Goal: Transaction & Acquisition: Purchase product/service

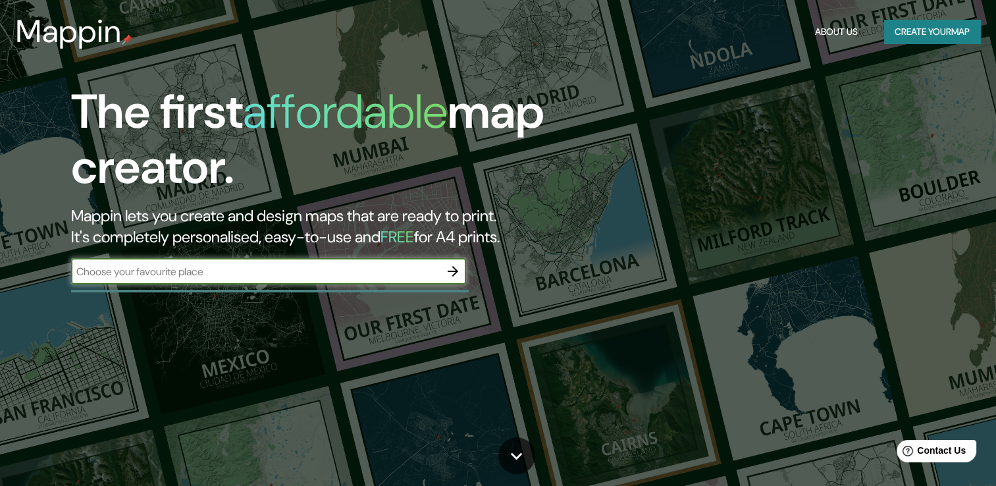
click at [358, 269] on input "text" at bounding box center [255, 271] width 369 height 15
type input "[GEOGRAPHIC_DATA]"
click at [449, 276] on icon "button" at bounding box center [453, 271] width 16 height 16
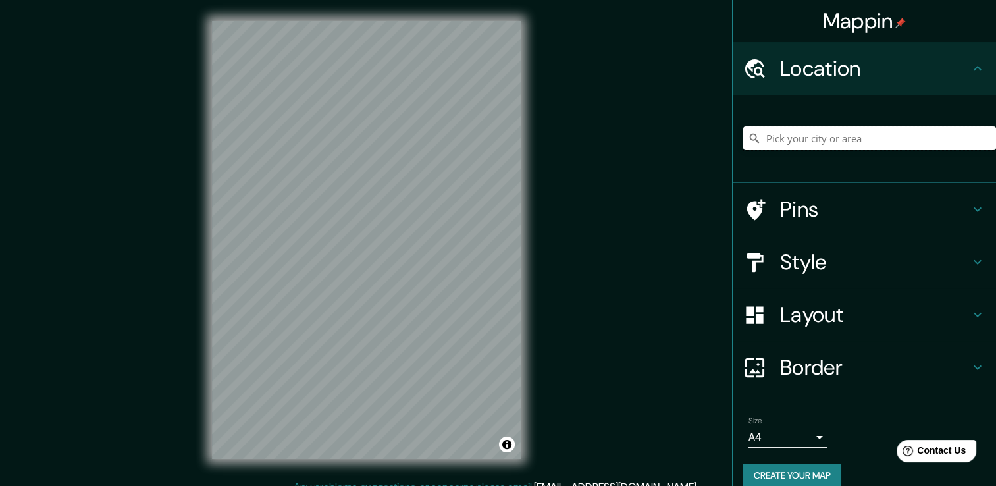
click at [779, 127] on input "Pick your city or area" at bounding box center [869, 138] width 253 height 24
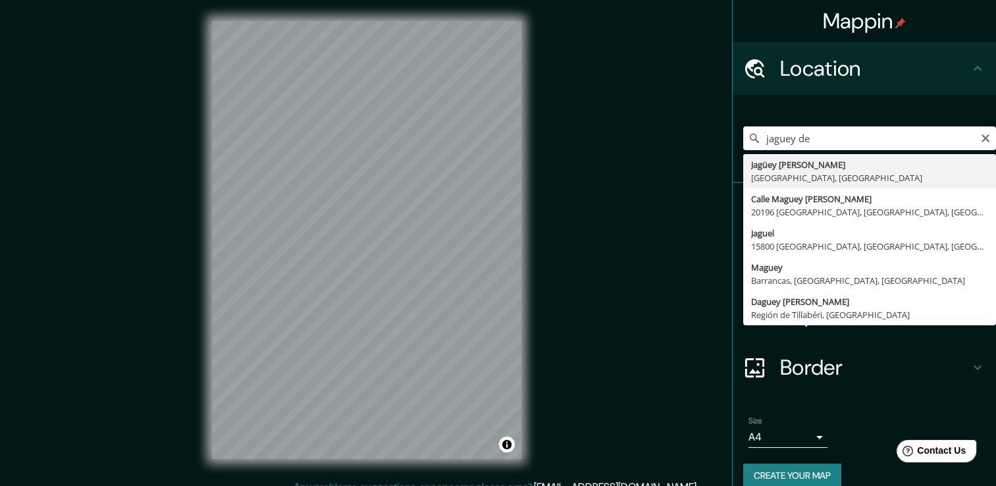
type input "Jagüey de Téllez, [GEOGRAPHIC_DATA], [GEOGRAPHIC_DATA]"
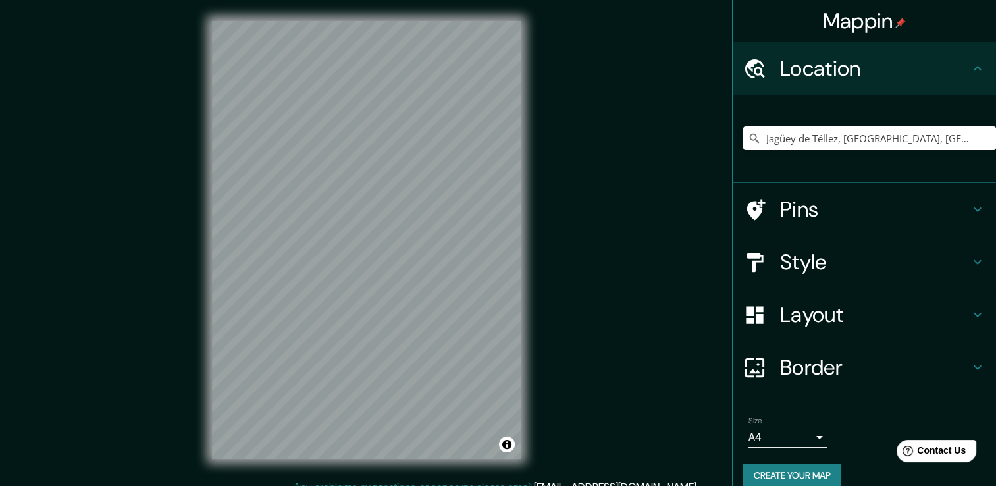
click at [954, 259] on h4 "Style" at bounding box center [875, 262] width 190 height 26
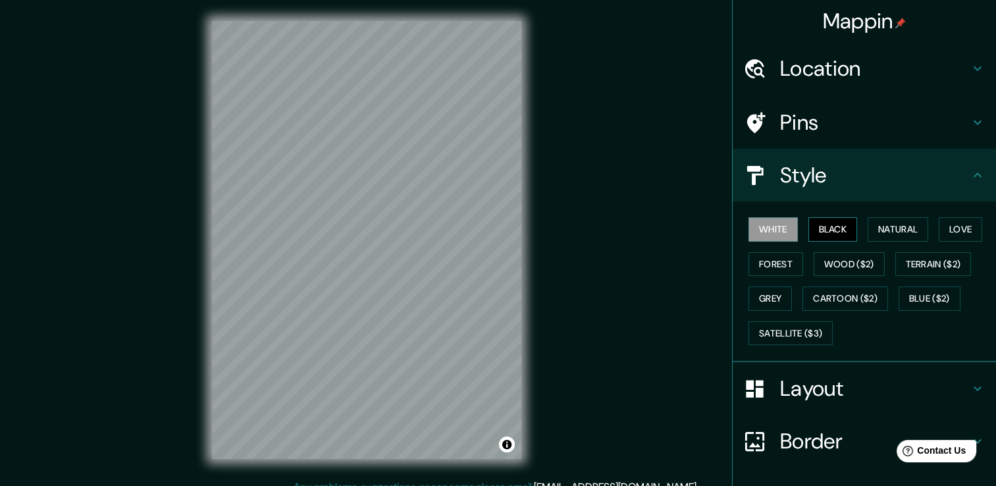
click at [843, 223] on button "Black" at bounding box center [832, 229] width 49 height 24
click at [872, 224] on button "Natural" at bounding box center [898, 229] width 61 height 24
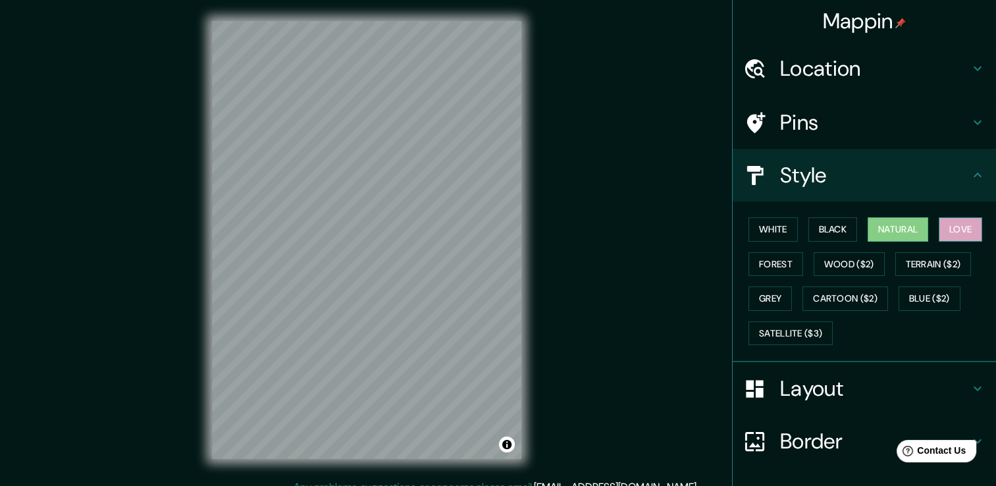
click at [947, 224] on button "Love" at bounding box center [960, 229] width 43 height 24
click at [768, 258] on button "Forest" at bounding box center [775, 264] width 55 height 24
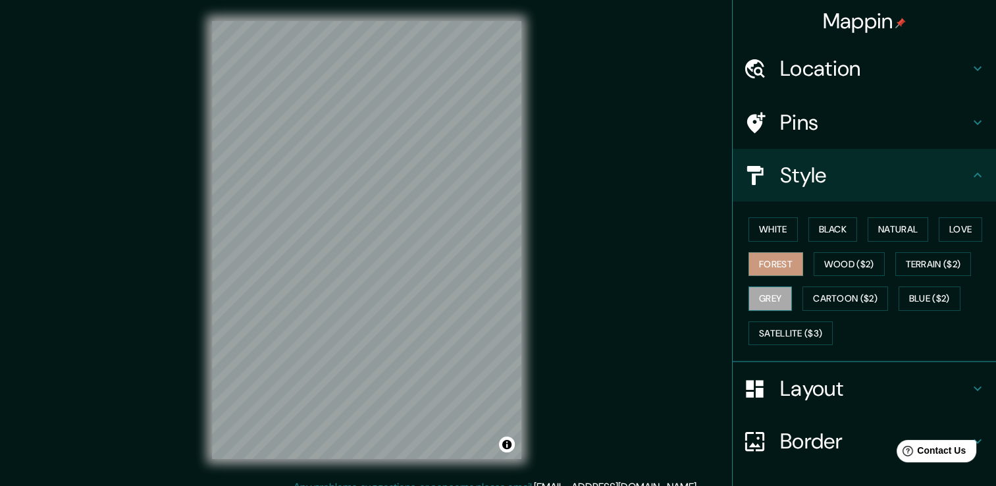
click at [769, 294] on button "Grey" at bounding box center [769, 298] width 43 height 24
click at [766, 275] on div "White Black Natural Love Forest Wood ($2) Terrain ($2) Grey Cartoon ($2) Blue (…" at bounding box center [869, 281] width 253 height 138
click at [766, 261] on button "Forest" at bounding box center [775, 264] width 55 height 24
click at [808, 319] on div "White Black Natural Love Forest Wood ($2) Terrain ($2) Grey Cartoon ($2) Blue (…" at bounding box center [869, 281] width 253 height 138
click at [807, 324] on button "Satellite ($3)" at bounding box center [790, 333] width 84 height 24
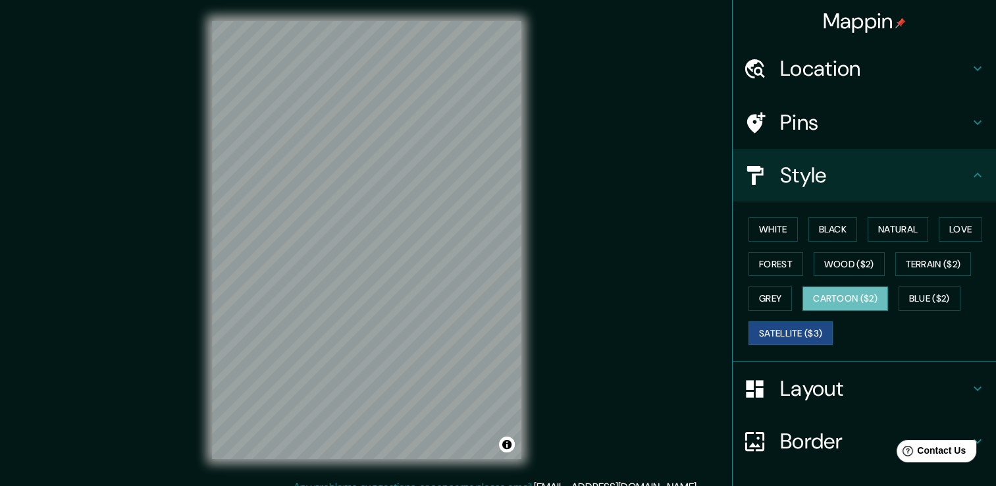
click at [854, 295] on button "Cartoon ($2)" at bounding box center [845, 298] width 86 height 24
click at [920, 291] on button "Blue ($2)" at bounding box center [930, 298] width 62 height 24
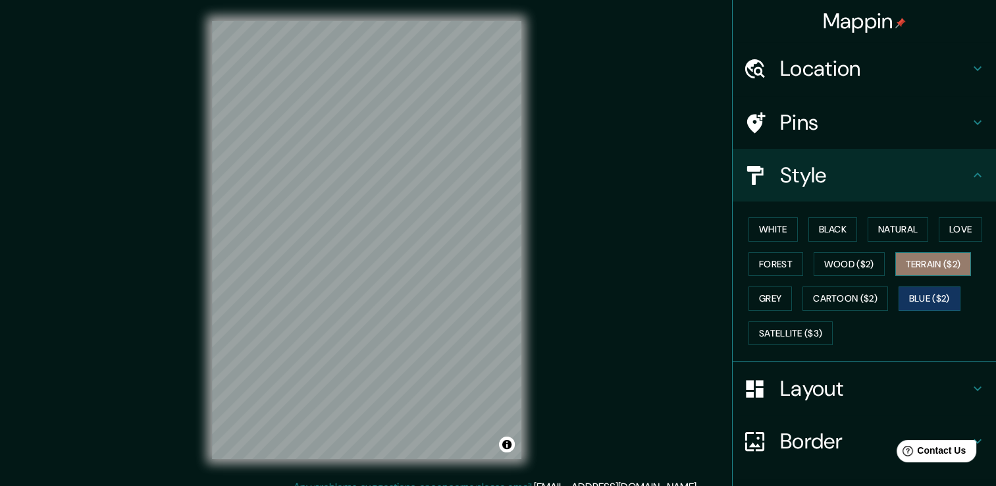
click at [932, 262] on button "Terrain ($2)" at bounding box center [933, 264] width 76 height 24
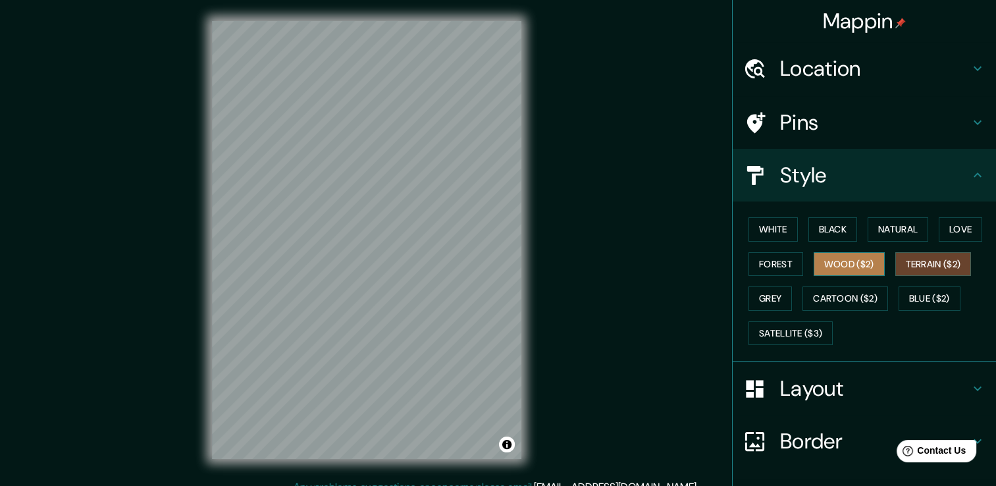
click at [872, 262] on button "Wood ($2)" at bounding box center [849, 264] width 71 height 24
click at [785, 259] on button "Forest" at bounding box center [775, 264] width 55 height 24
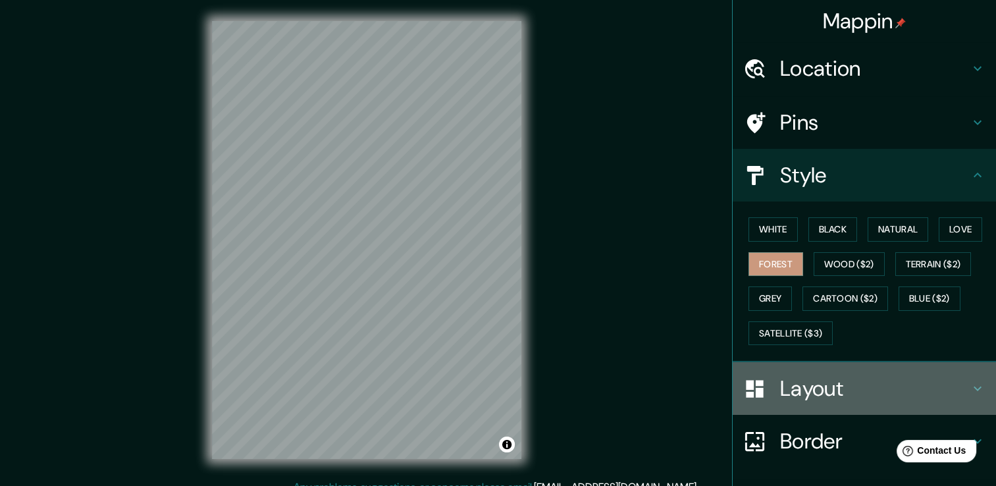
click at [947, 391] on h4 "Layout" at bounding box center [875, 388] width 190 height 26
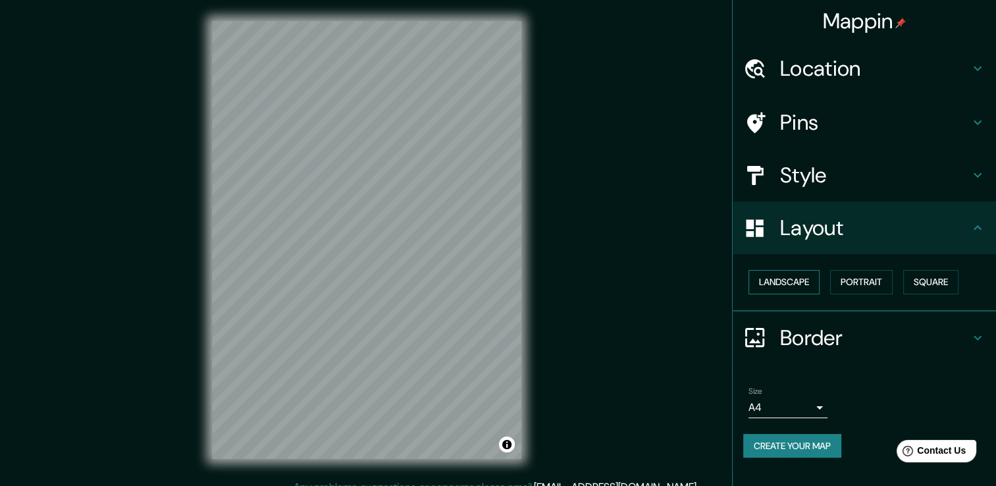
drag, startPoint x: 814, startPoint y: 292, endPoint x: 810, endPoint y: 284, distance: 9.2
click at [814, 292] on button "Landscape" at bounding box center [783, 282] width 71 height 24
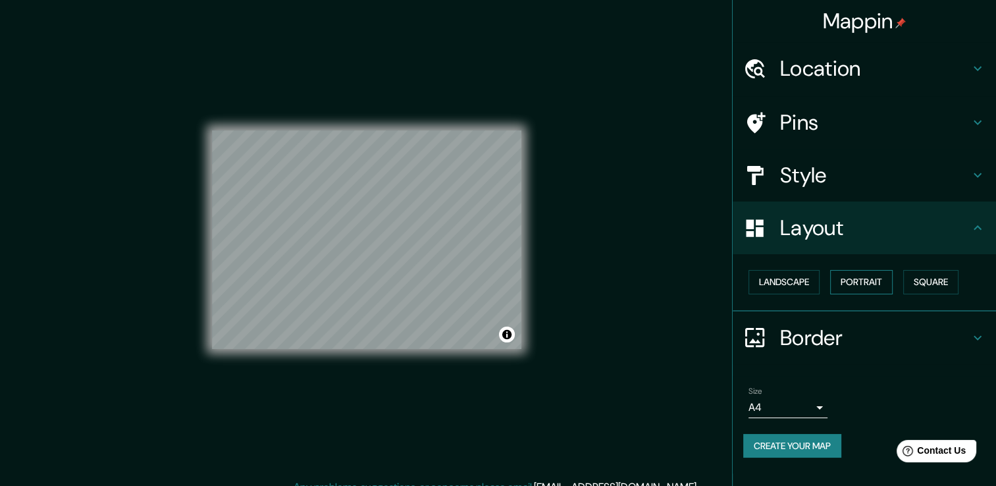
click at [851, 286] on button "Portrait" at bounding box center [861, 282] width 63 height 24
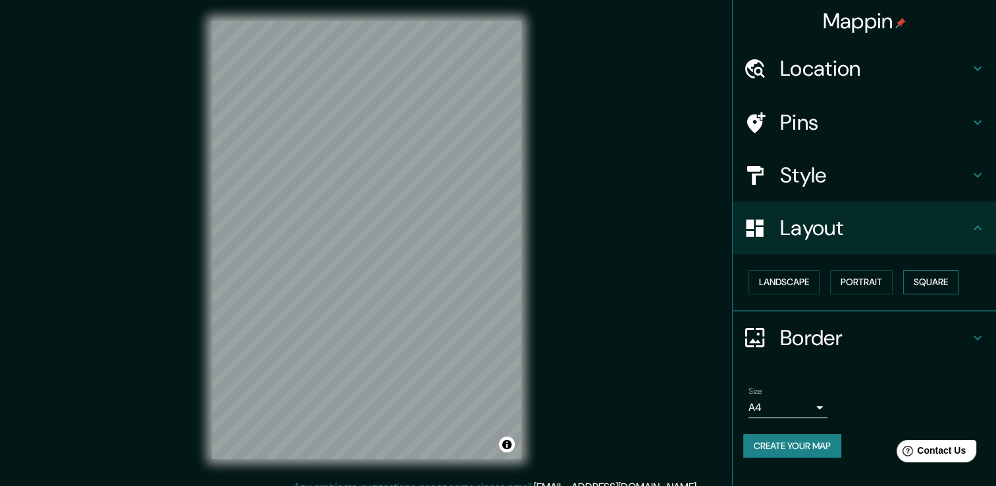
click at [924, 286] on button "Square" at bounding box center [930, 282] width 55 height 24
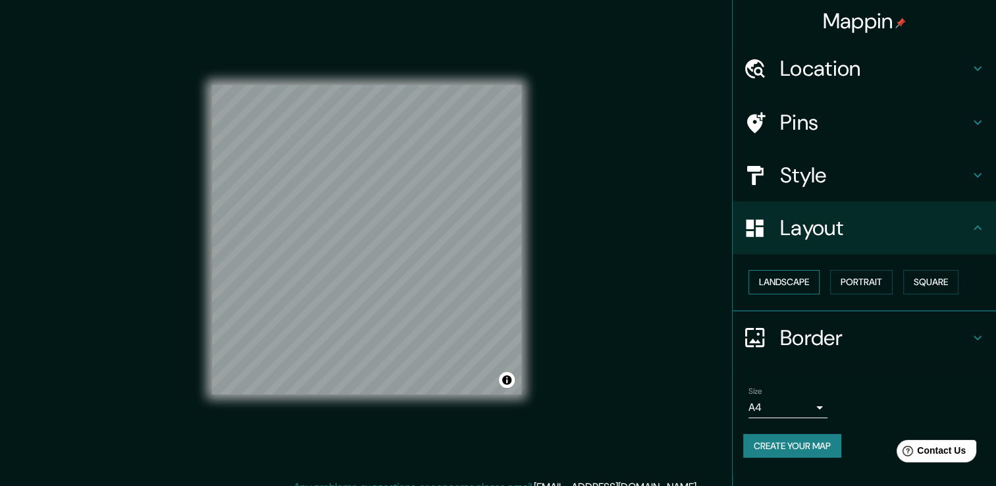
click at [785, 278] on button "Landscape" at bounding box center [783, 282] width 71 height 24
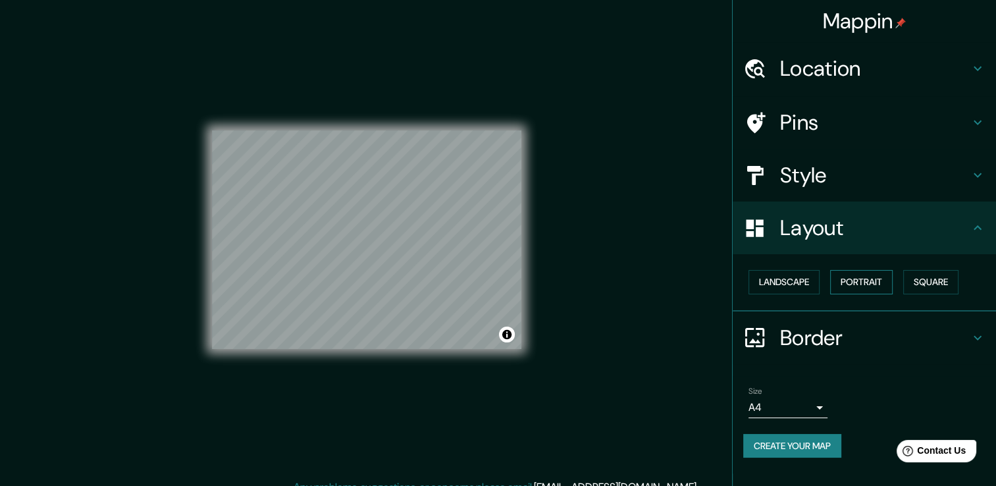
click at [876, 278] on button "Portrait" at bounding box center [861, 282] width 63 height 24
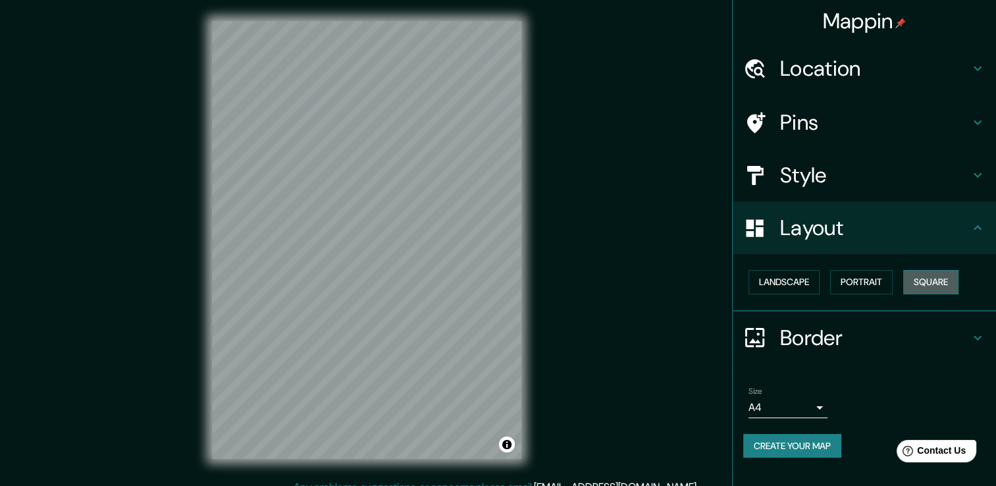
click at [949, 284] on button "Square" at bounding box center [930, 282] width 55 height 24
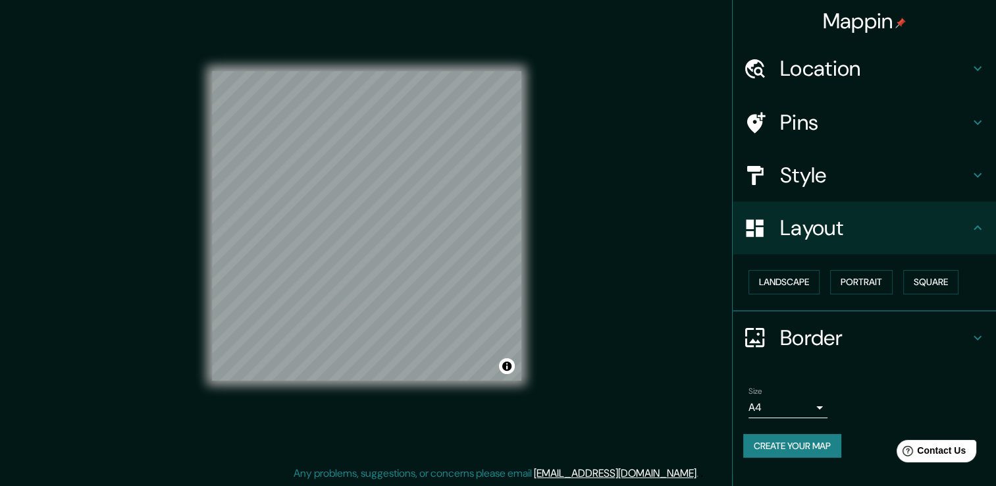
scroll to position [14, 0]
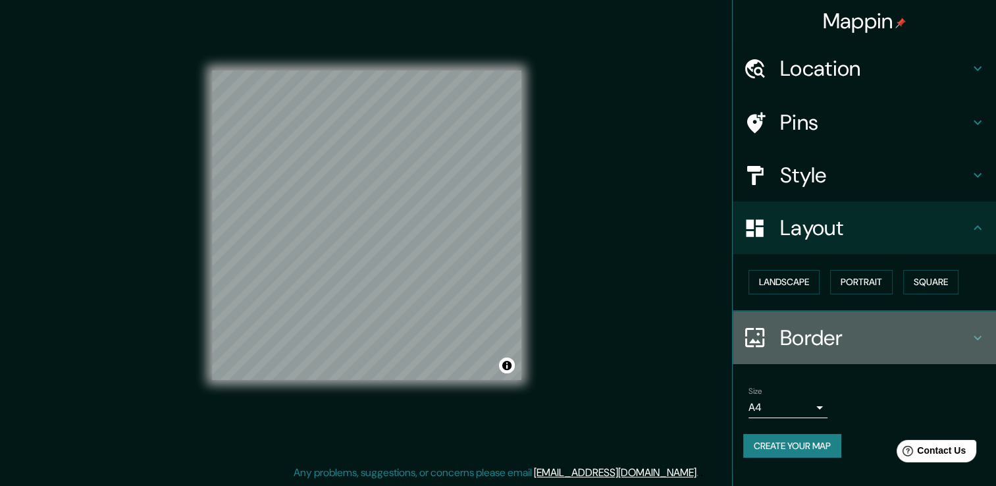
click at [831, 325] on h4 "Border" at bounding box center [875, 338] width 190 height 26
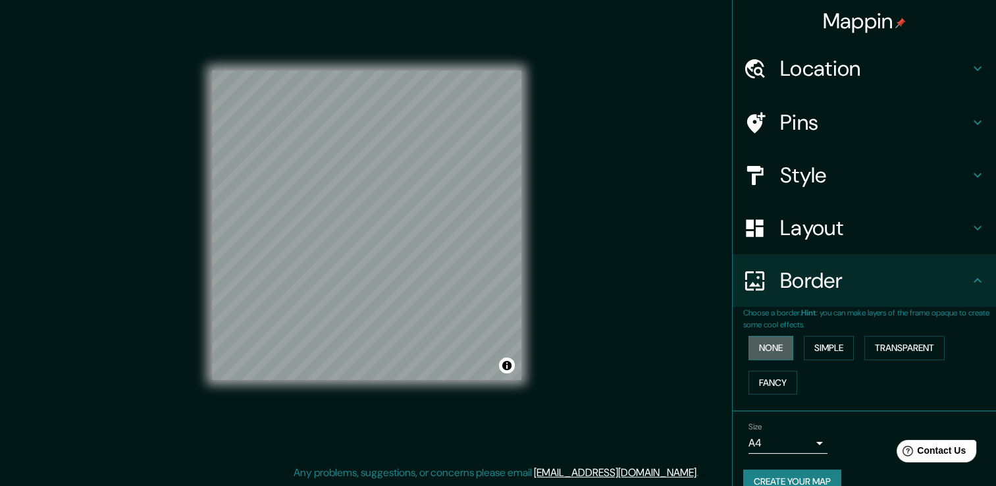
click at [768, 345] on button "None" at bounding box center [770, 348] width 45 height 24
click at [804, 346] on button "Simple" at bounding box center [829, 348] width 50 height 24
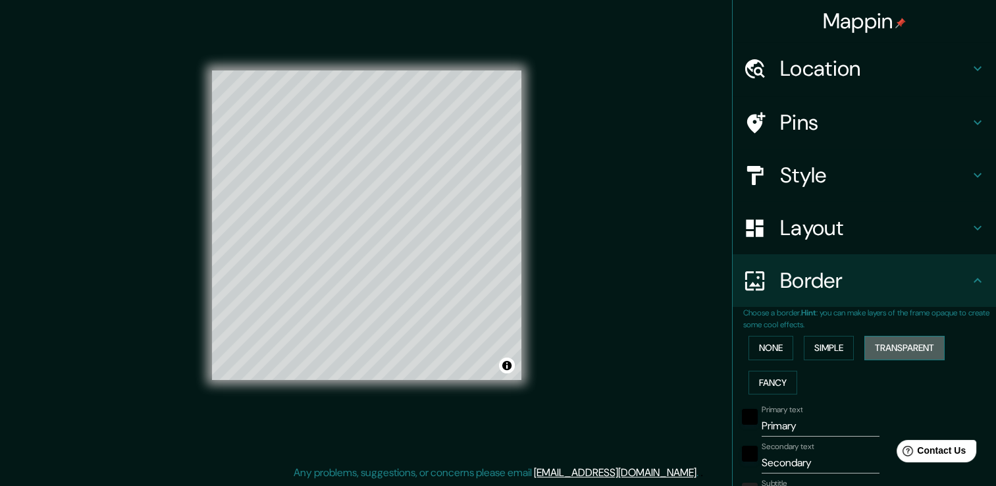
click at [890, 348] on button "Transparent" at bounding box center [904, 348] width 80 height 24
click at [754, 343] on button "None" at bounding box center [770, 348] width 45 height 24
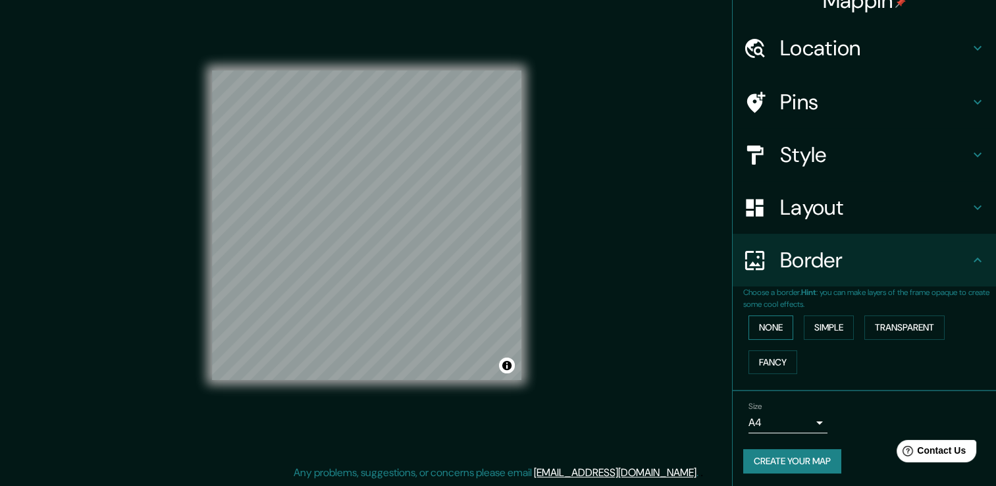
scroll to position [22, 0]
click at [798, 427] on body "Mappin Location [GEOGRAPHIC_DATA], [GEOGRAPHIC_DATA], [GEOGRAPHIC_DATA] Pins St…" at bounding box center [498, 229] width 996 height 486
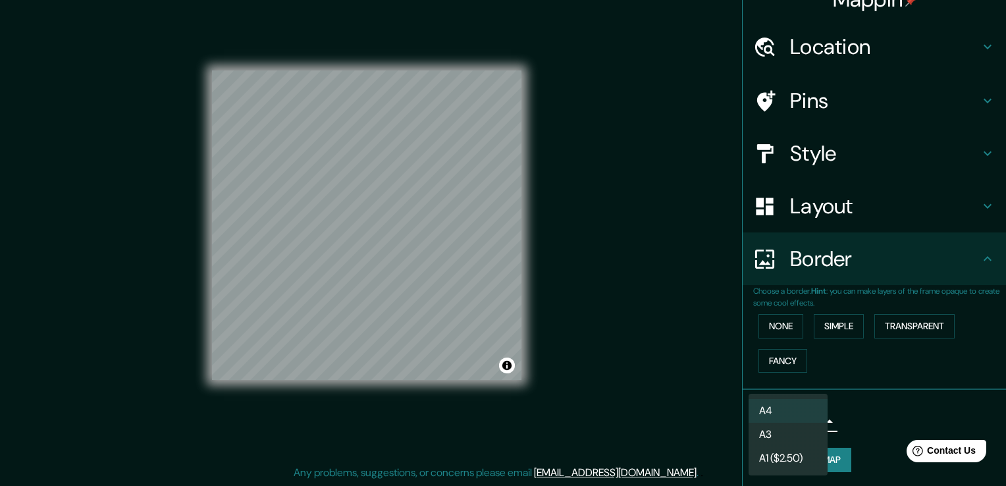
click at [792, 434] on li "A3" at bounding box center [787, 435] width 79 height 24
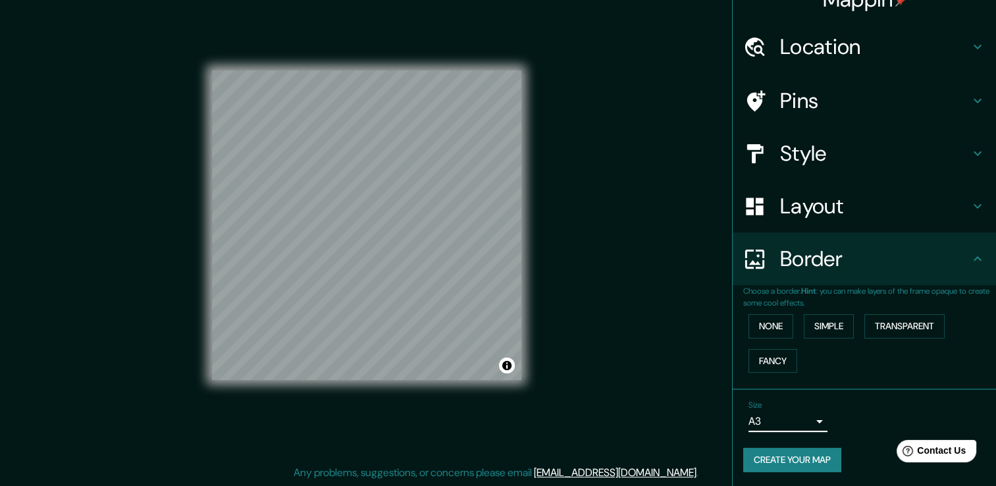
click at [803, 419] on body "Mappin Location [GEOGRAPHIC_DATA], [GEOGRAPHIC_DATA], [GEOGRAPHIC_DATA] Pins St…" at bounding box center [498, 229] width 996 height 486
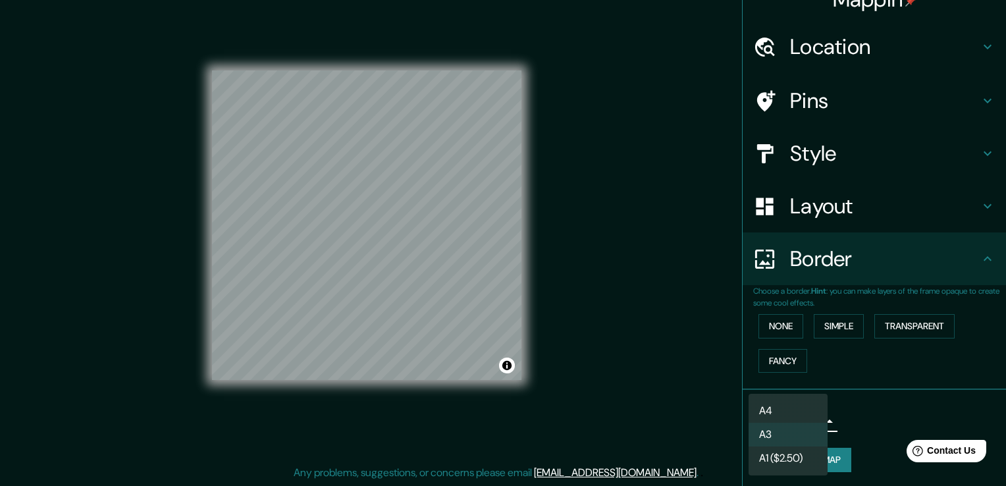
click at [804, 410] on li "A4" at bounding box center [787, 411] width 79 height 24
type input "single"
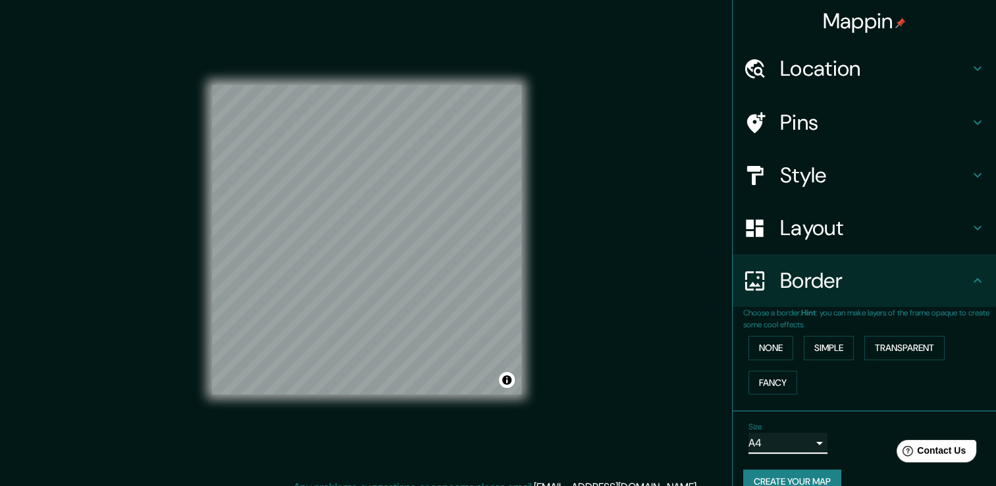
scroll to position [0, 0]
click at [956, 124] on h4 "Pins" at bounding box center [875, 122] width 190 height 26
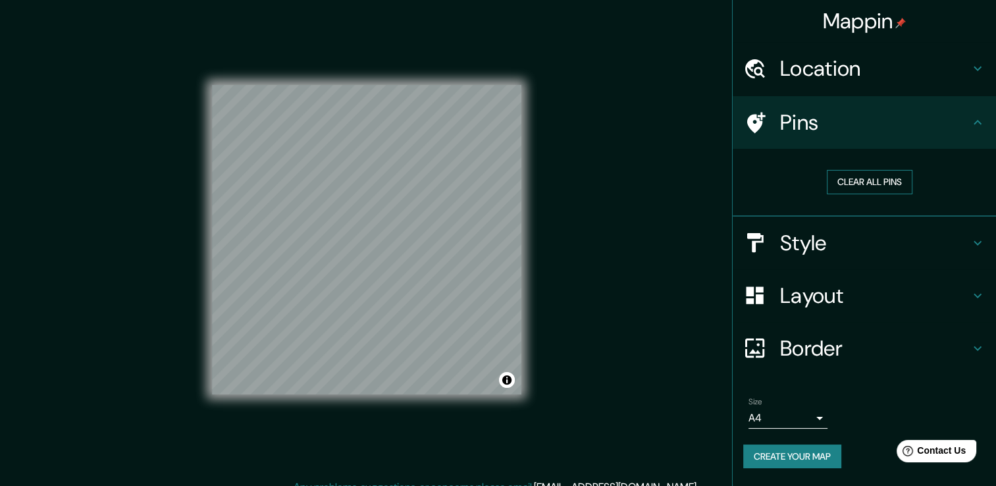
click at [901, 172] on button "Clear all pins" at bounding box center [870, 182] width 86 height 24
click at [851, 187] on button "Clear all pins" at bounding box center [870, 182] width 86 height 24
click at [972, 134] on div "Pins" at bounding box center [864, 122] width 263 height 53
click at [876, 176] on button "Clear all pins" at bounding box center [870, 182] width 86 height 24
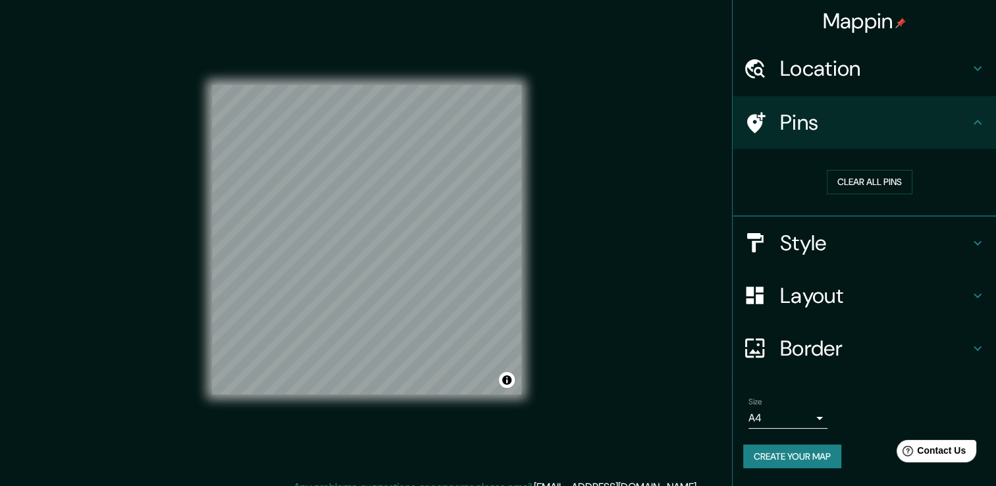
click at [974, 246] on icon at bounding box center [978, 243] width 16 height 16
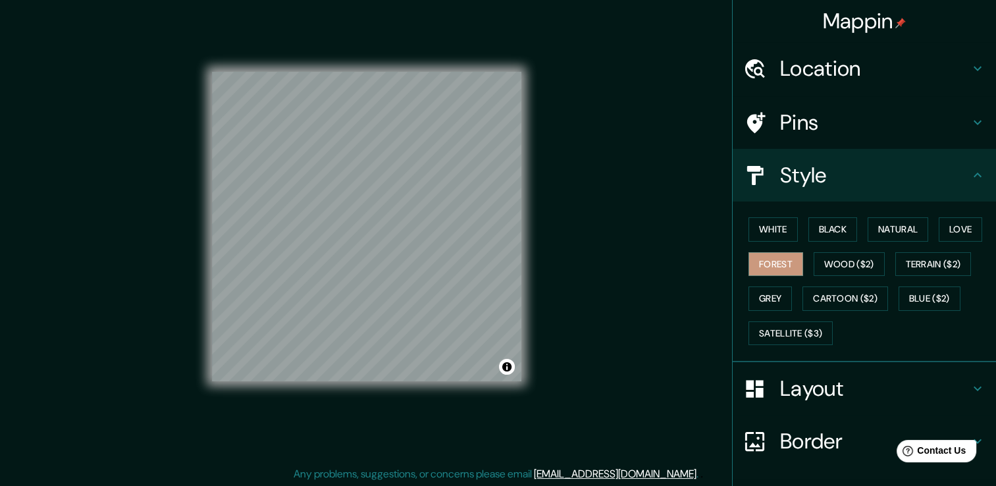
scroll to position [14, 0]
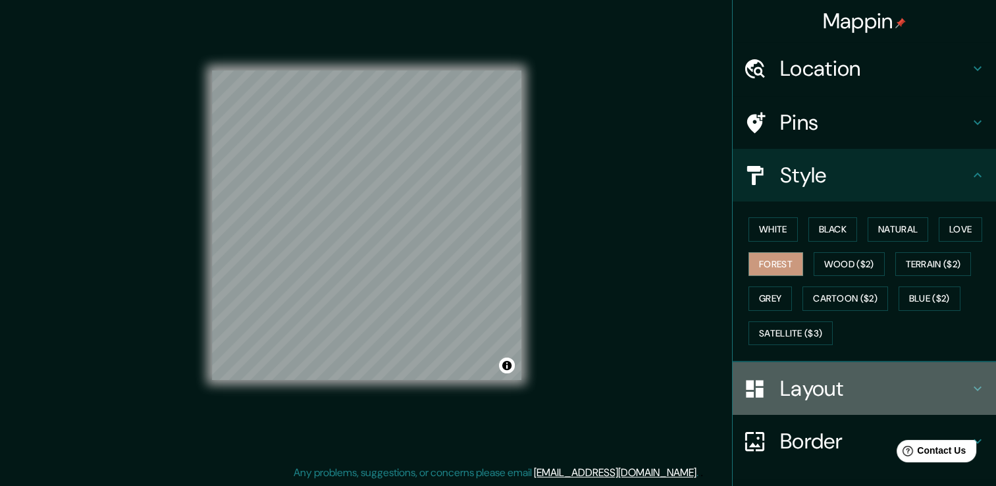
click at [804, 377] on h4 "Layout" at bounding box center [875, 388] width 190 height 26
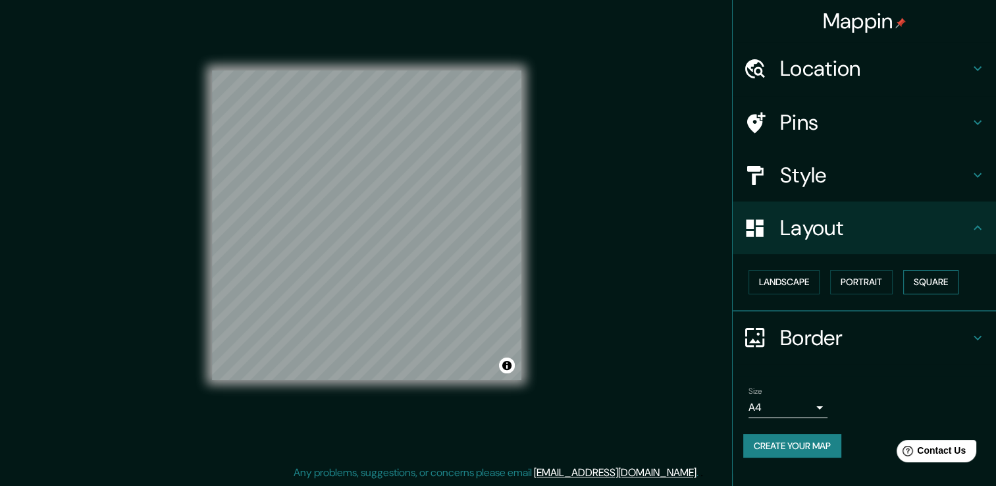
click at [908, 273] on button "Square" at bounding box center [930, 282] width 55 height 24
click at [927, 275] on button "Square" at bounding box center [930, 282] width 55 height 24
click at [816, 280] on button "Landscape" at bounding box center [783, 282] width 71 height 24
